Goal: Information Seeking & Learning: Compare options

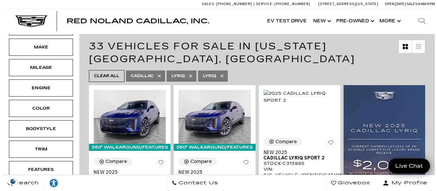
scroll to position [111, 0]
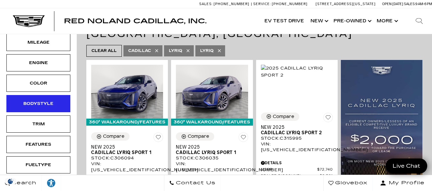
click at [39, 107] on div "Bodystyle" at bounding box center [38, 103] width 32 height 7
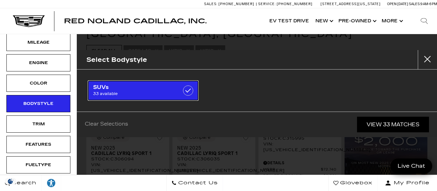
click at [96, 96] on span "33 available" at bounding box center [135, 94] width 85 height 6
checkbox input "true"
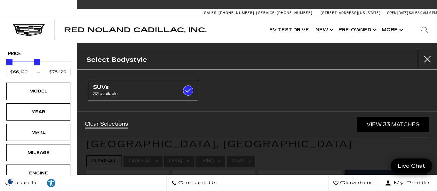
type input "$77,629"
drag, startPoint x: 68, startPoint y: 64, endPoint x: 36, endPoint y: 66, distance: 32.0
click at [36, 66] on div "Price" at bounding box center [38, 62] width 65 height 11
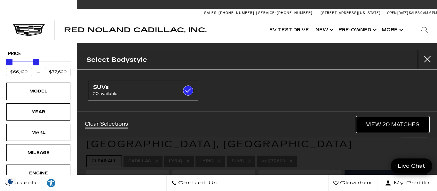
click at [387, 127] on link "View 20 Matches" at bounding box center [392, 125] width 73 height 16
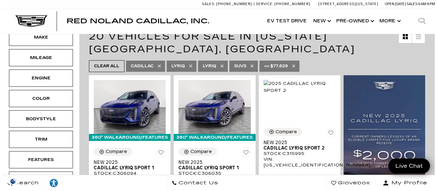
scroll to position [100, 0]
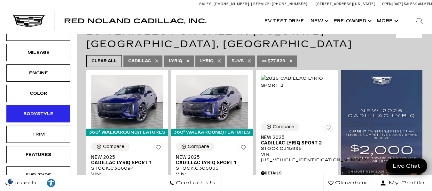
click at [37, 113] on div "Bodystyle" at bounding box center [38, 114] width 32 height 7
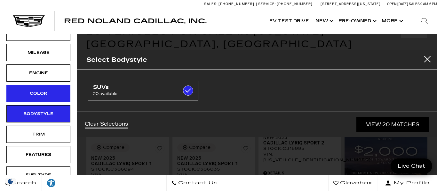
click at [58, 98] on div "Color" at bounding box center [38, 93] width 64 height 17
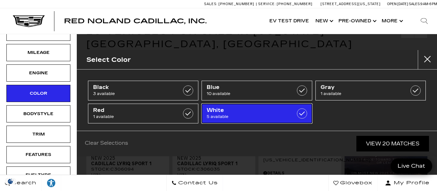
click at [249, 113] on span "White" at bounding box center [248, 110] width 85 height 6
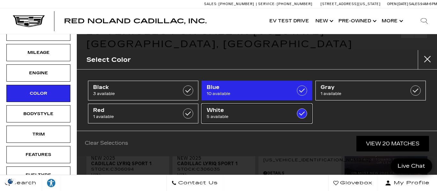
type input "$72,504"
checkbox input "true"
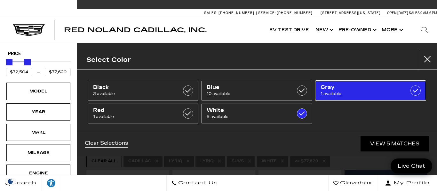
click at [343, 87] on span "Gray" at bounding box center [362, 87] width 85 height 6
checkbox input "true"
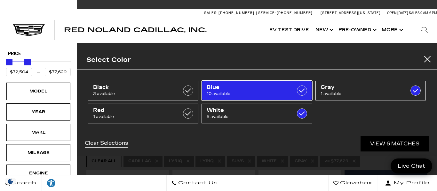
click at [269, 94] on span "10 available" at bounding box center [248, 94] width 85 height 6
type input "$66,129"
checkbox input "true"
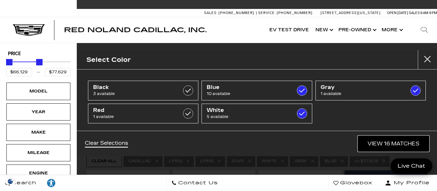
click at [409, 146] on link "View 16 Matches" at bounding box center [393, 144] width 71 height 16
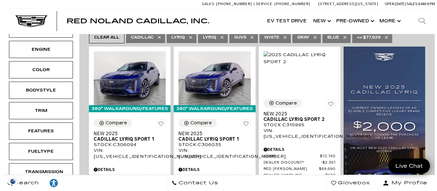
scroll to position [133, 0]
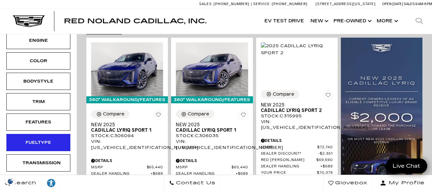
click at [47, 145] on div "Fueltype" at bounding box center [38, 142] width 32 height 7
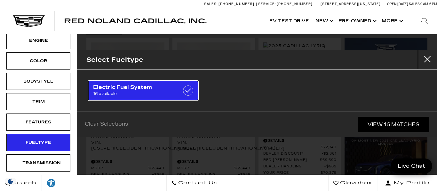
click at [110, 95] on span "16 available" at bounding box center [135, 94] width 85 height 6
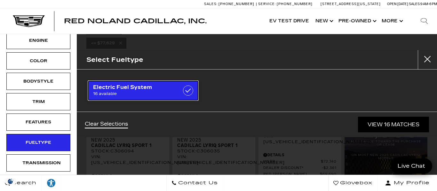
checkbox input "true"
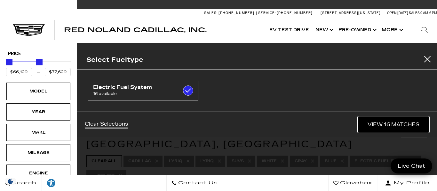
click at [377, 125] on link "View 16 Matches" at bounding box center [393, 125] width 71 height 16
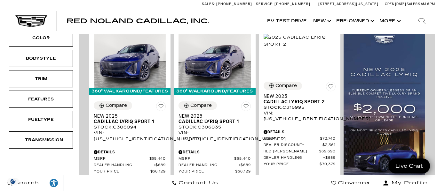
scroll to position [160, 0]
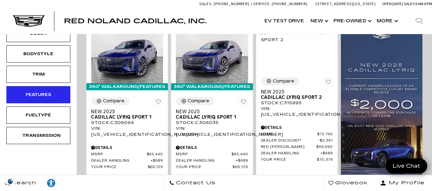
click at [41, 97] on div "Features" at bounding box center [38, 94] width 32 height 7
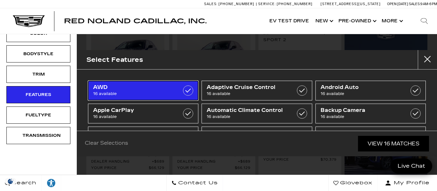
click at [137, 92] on span "16 available" at bounding box center [135, 94] width 85 height 6
checkbox input "true"
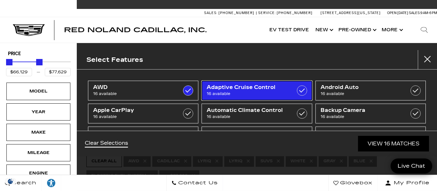
click at [225, 90] on span "Adaptive Cruise Control" at bounding box center [248, 87] width 85 height 6
checkbox input "true"
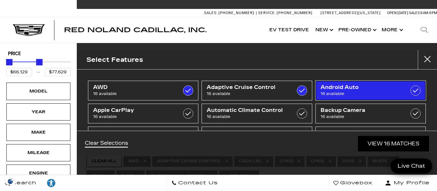
click at [337, 90] on span "Android Auto" at bounding box center [362, 87] width 85 height 6
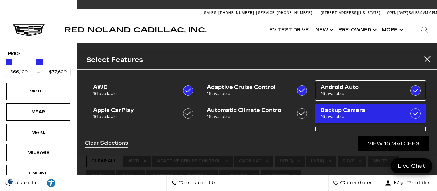
checkbox input "true"
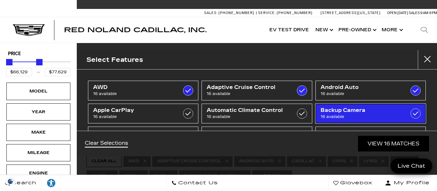
click at [351, 111] on span "Backup Camera" at bounding box center [362, 110] width 85 height 6
checkbox input "true"
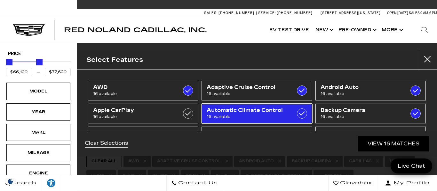
click at [275, 114] on span "16 available" at bounding box center [248, 117] width 85 height 6
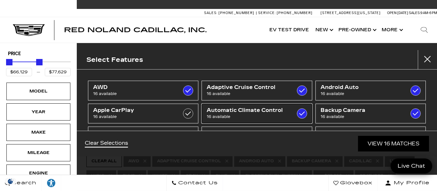
checkbox input "true"
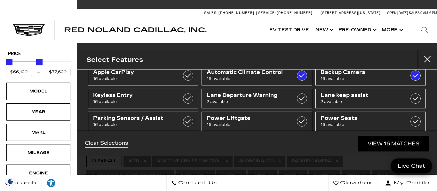
scroll to position [42, 0]
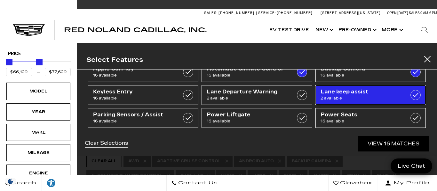
click at [336, 93] on span "Lane keep assist" at bounding box center [362, 92] width 85 height 6
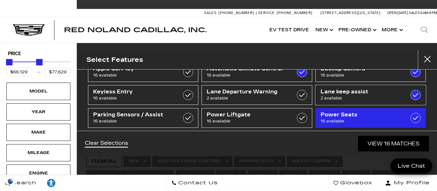
type input "$66,129"
checkbox input "true"
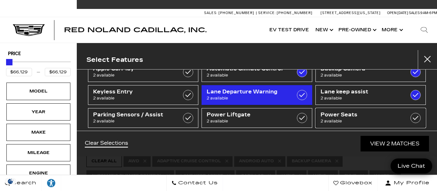
click at [335, 117] on span "Power Seats" at bounding box center [362, 115] width 85 height 6
checkbox input "true"
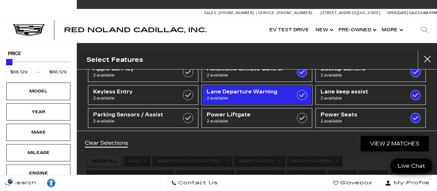
click at [284, 91] on span "Lane Departure Warning" at bounding box center [248, 92] width 85 height 6
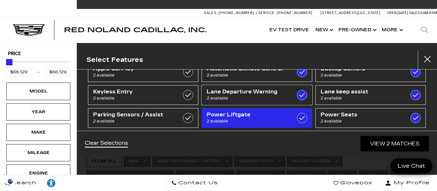
checkbox input "true"
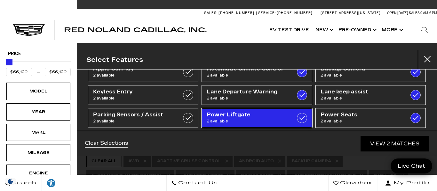
click at [281, 116] on span "Power Liftgate" at bounding box center [248, 115] width 85 height 6
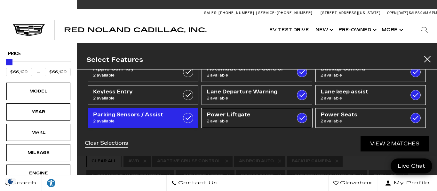
checkbox input "true"
click at [180, 112] on link "Parking Sensors / Assist 2 available" at bounding box center [143, 118] width 110 height 20
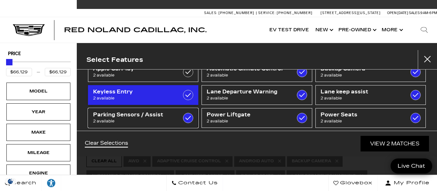
checkbox input "true"
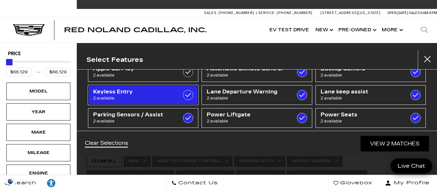
click at [183, 98] on label at bounding box center [188, 95] width 10 height 10
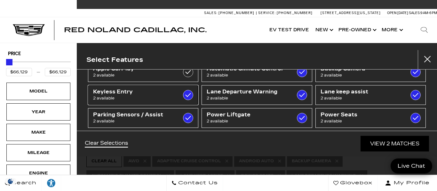
checkbox input "true"
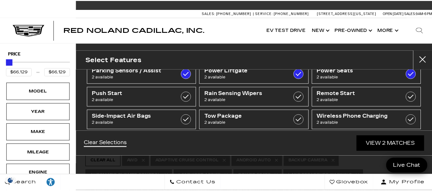
scroll to position [87, 0]
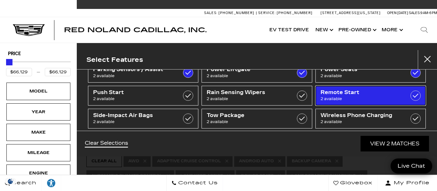
click at [392, 95] on span "Remote Start" at bounding box center [362, 92] width 85 height 6
checkbox input "true"
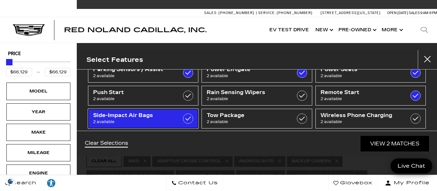
click at [183, 122] on div at bounding box center [188, 119] width 10 height 10
checkbox input "true"
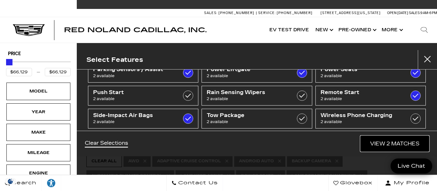
click at [387, 141] on link "View 2 Matches" at bounding box center [394, 144] width 68 height 16
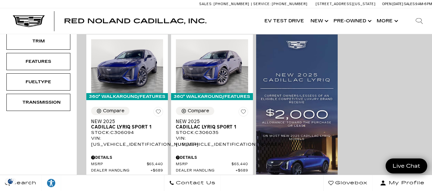
scroll to position [200, 0]
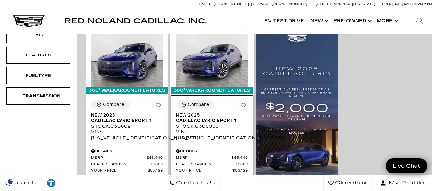
click at [211, 70] on img at bounding box center [212, 60] width 72 height 54
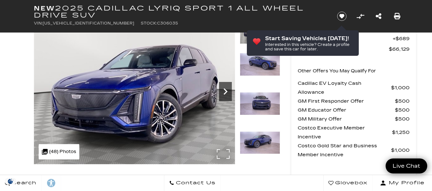
click at [222, 93] on icon "Next" at bounding box center [225, 91] width 13 height 13
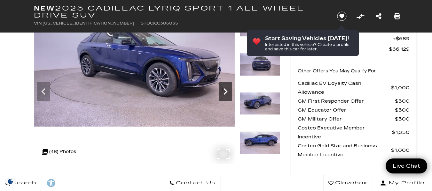
click at [222, 93] on icon "Next" at bounding box center [225, 91] width 13 height 13
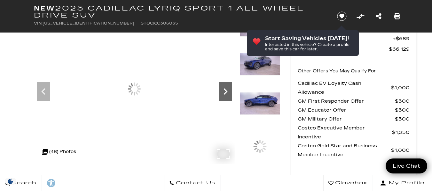
click at [222, 93] on icon "Next" at bounding box center [225, 91] width 13 height 13
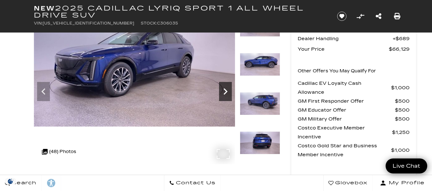
click at [222, 93] on icon "Next" at bounding box center [225, 91] width 13 height 13
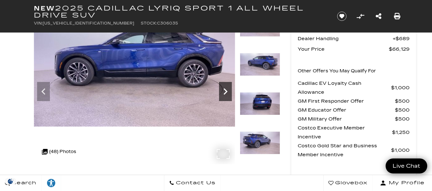
click at [222, 93] on icon "Next" at bounding box center [225, 91] width 13 height 13
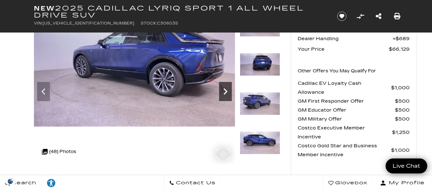
click at [222, 93] on icon "Next" at bounding box center [225, 91] width 13 height 13
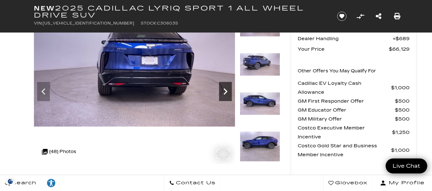
click at [222, 93] on icon "Next" at bounding box center [225, 91] width 13 height 13
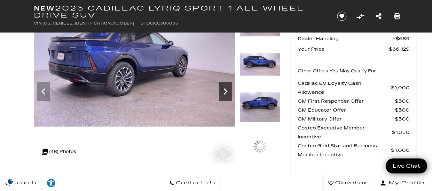
click at [222, 93] on icon "Next" at bounding box center [225, 91] width 13 height 13
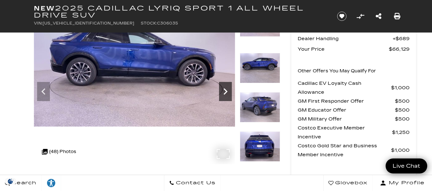
click at [222, 93] on icon "Next" at bounding box center [225, 91] width 13 height 13
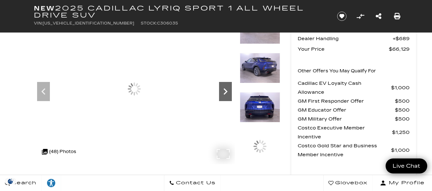
click at [222, 93] on icon "Next" at bounding box center [225, 91] width 13 height 13
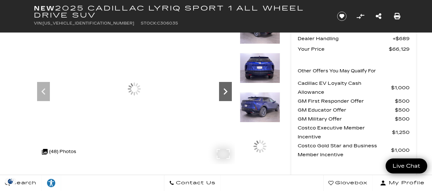
click at [222, 93] on icon "Next" at bounding box center [225, 91] width 13 height 13
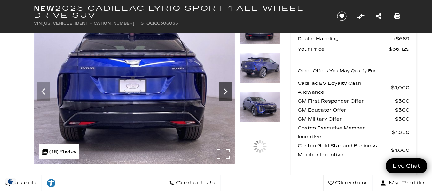
click at [222, 93] on icon "Next" at bounding box center [225, 91] width 13 height 13
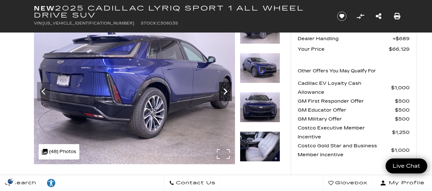
click at [222, 93] on icon "Next" at bounding box center [225, 91] width 13 height 13
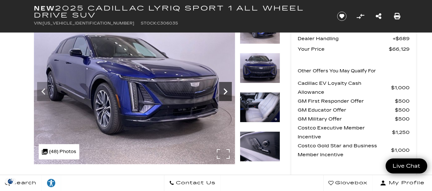
click at [222, 93] on icon "Next" at bounding box center [225, 91] width 13 height 13
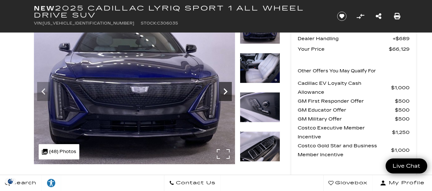
click at [222, 93] on icon "Next" at bounding box center [225, 91] width 13 height 13
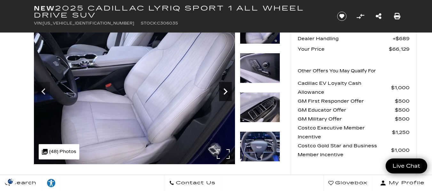
click at [222, 93] on icon "Next" at bounding box center [225, 91] width 13 height 13
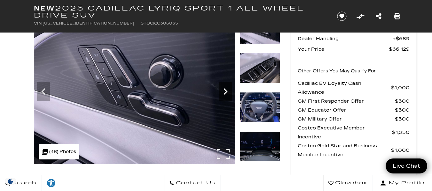
click at [222, 93] on icon "Next" at bounding box center [225, 91] width 13 height 13
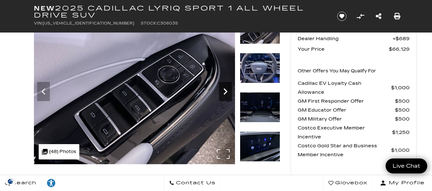
click at [222, 93] on icon "Next" at bounding box center [225, 91] width 13 height 13
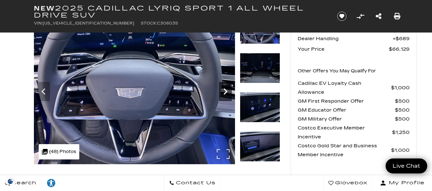
click at [222, 93] on icon "Next" at bounding box center [225, 91] width 13 height 13
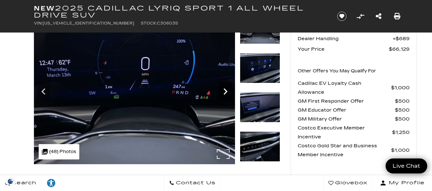
click at [222, 93] on icon "Next" at bounding box center [225, 91] width 13 height 13
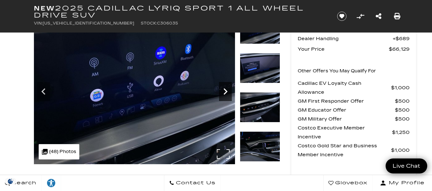
click at [222, 93] on icon "Next" at bounding box center [225, 91] width 13 height 13
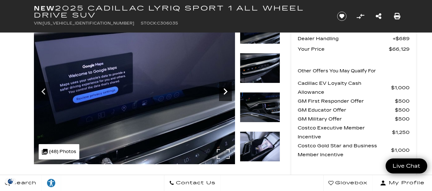
click at [222, 93] on icon "Next" at bounding box center [225, 91] width 13 height 13
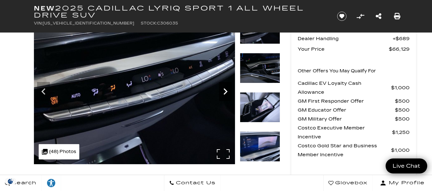
click at [222, 93] on icon "Next" at bounding box center [225, 91] width 13 height 13
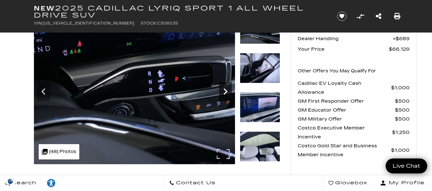
click at [222, 93] on icon "Next" at bounding box center [225, 91] width 13 height 13
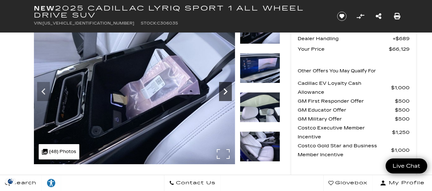
click at [222, 93] on icon "Next" at bounding box center [225, 91] width 13 height 13
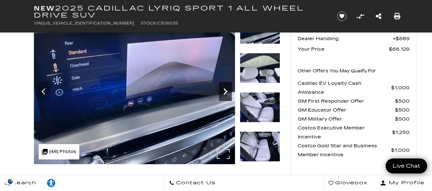
click at [222, 93] on icon "Next" at bounding box center [225, 91] width 13 height 13
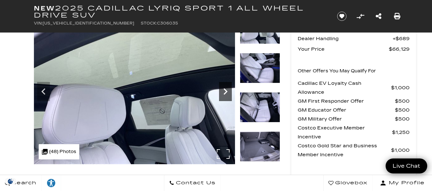
click at [222, 93] on icon "Next" at bounding box center [225, 91] width 13 height 13
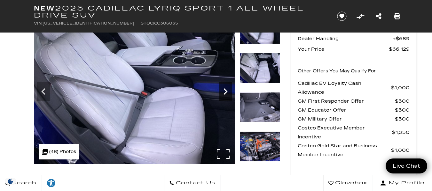
click at [222, 93] on icon "Next" at bounding box center [225, 91] width 13 height 13
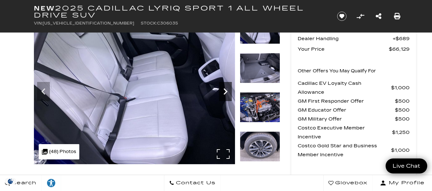
click at [222, 93] on icon "Next" at bounding box center [225, 91] width 13 height 13
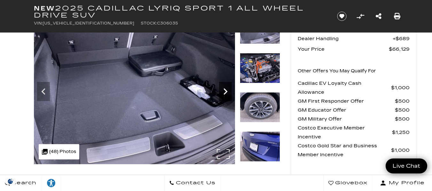
click at [222, 93] on icon "Next" at bounding box center [225, 91] width 13 height 13
